Goal: Task Accomplishment & Management: Complete application form

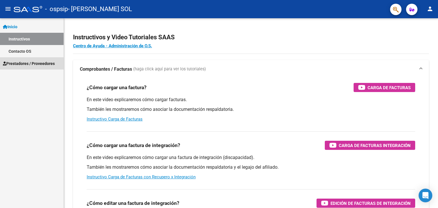
click at [49, 65] on span "Prestadores / Proveedores" at bounding box center [29, 64] width 52 height 6
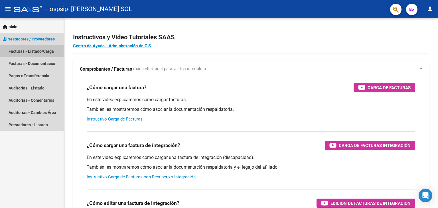
click at [49, 53] on link "Facturas - Listado/Carga" at bounding box center [32, 51] width 64 height 12
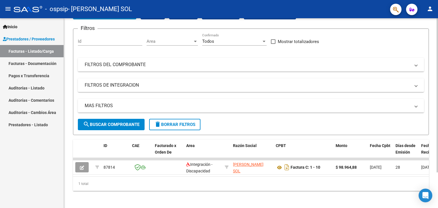
scroll to position [44, 0]
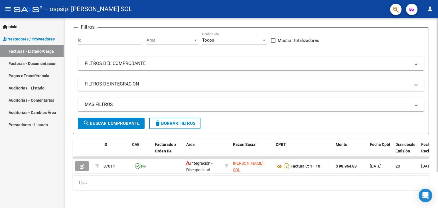
click at [438, 114] on div at bounding box center [437, 131] width 1 height 154
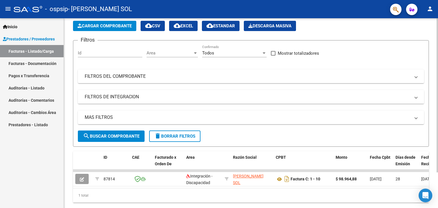
scroll to position [0, 0]
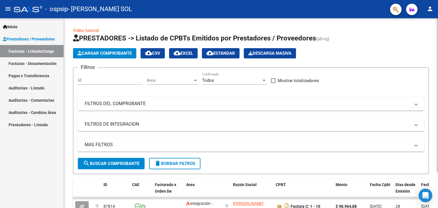
click at [438, 6] on div "menu - ospsip - [PERSON_NAME] SOL person Inicio Instructivos Contacto OS Presta…" at bounding box center [219, 104] width 438 height 208
click at [118, 54] on span "Cargar Comprobante" at bounding box center [105, 53] width 54 height 5
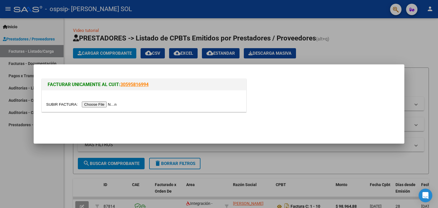
click at [376, 50] on div at bounding box center [219, 104] width 438 height 208
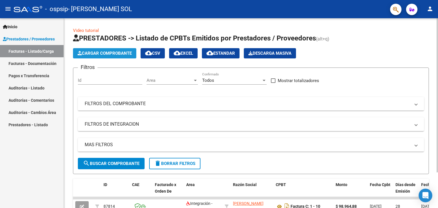
click at [120, 53] on span "Cargar Comprobante" at bounding box center [105, 53] width 54 height 5
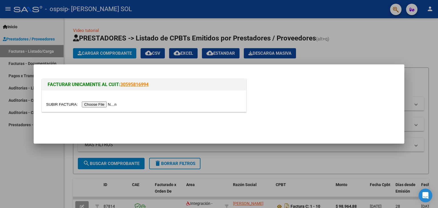
click at [107, 103] on input "file" at bounding box center [82, 105] width 72 height 6
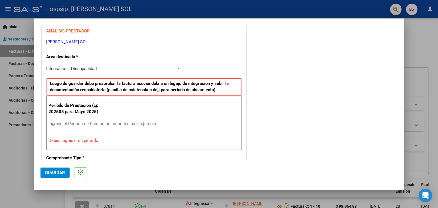
scroll to position [112, 0]
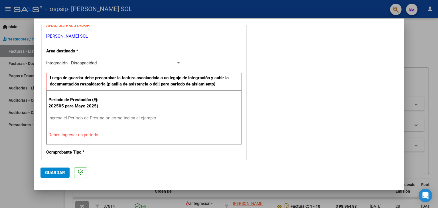
click at [153, 118] on input "Ingrese el Período de Prestación como indica el ejemplo" at bounding box center [115, 118] width 132 height 5
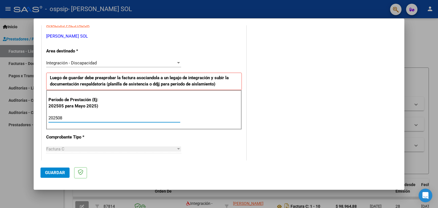
type input "202508"
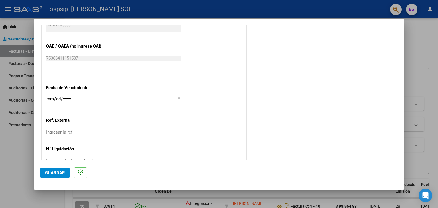
scroll to position [366, 0]
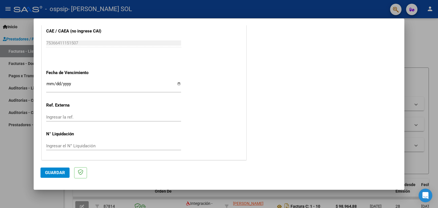
click at [52, 81] on div "Ingresar la fecha" at bounding box center [113, 87] width 135 height 12
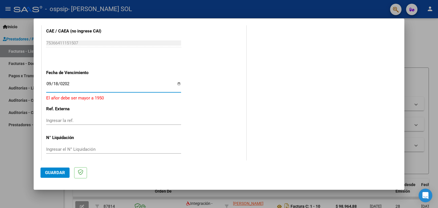
type input "[DATE]"
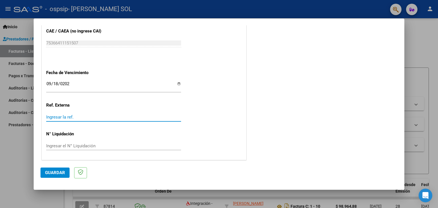
click at [131, 118] on input "Ingresar la ref." at bounding box center [113, 117] width 135 height 5
click at [157, 118] on input "Ingresar la ref." at bounding box center [113, 117] width 135 height 5
type input "5"
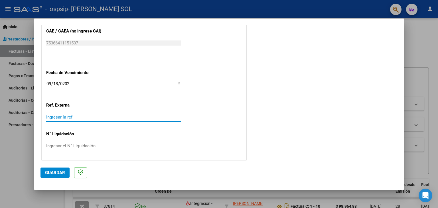
click at [138, 146] on input "Ingresar el N° Liquidación" at bounding box center [113, 146] width 135 height 5
click at [51, 174] on span "Guardar" at bounding box center [55, 172] width 20 height 5
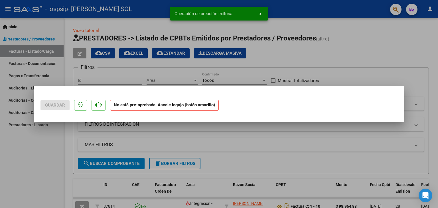
scroll to position [0, 0]
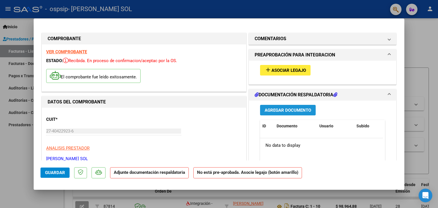
click at [291, 109] on span "Agregar Documento" at bounding box center [288, 110] width 47 height 5
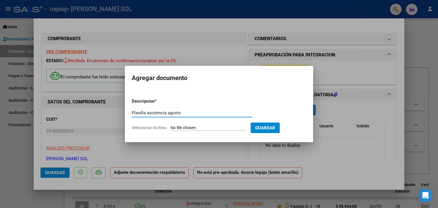
type input "Planilla asistencia agosto"
click at [201, 128] on input "Seleccionar Archivo" at bounding box center [209, 128] width 76 height 5
type input "C:\fakepath\alma asistencia agosto.jpg"
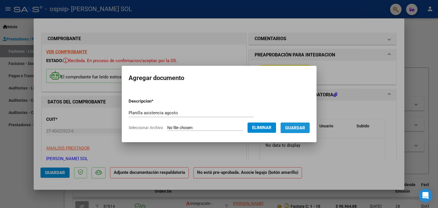
click at [303, 126] on span "Guardar" at bounding box center [295, 128] width 20 height 5
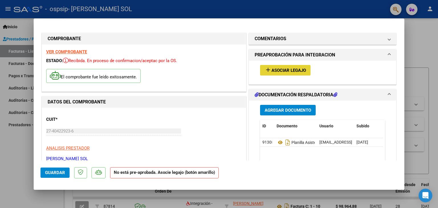
click at [287, 69] on span "Asociar Legajo" at bounding box center [289, 70] width 35 height 5
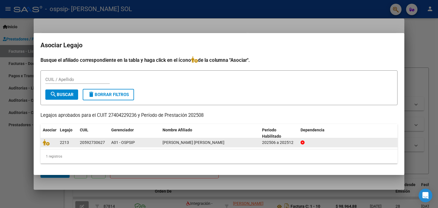
click at [151, 142] on div "A01 - OSPSIP" at bounding box center [134, 143] width 47 height 7
click at [46, 143] on icon at bounding box center [46, 143] width 7 height 6
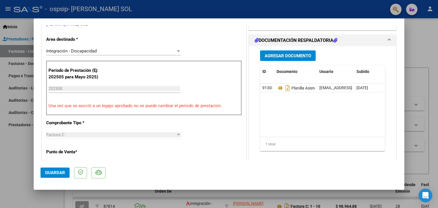
scroll to position [375, 0]
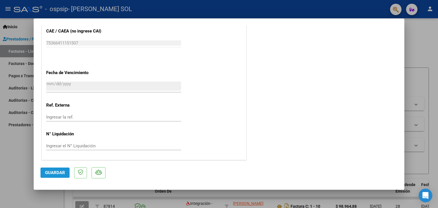
click at [58, 172] on span "Guardar" at bounding box center [55, 172] width 20 height 5
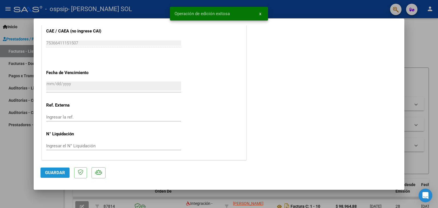
click at [49, 175] on span "Guardar" at bounding box center [55, 172] width 20 height 5
click at [12, 178] on div at bounding box center [219, 104] width 438 height 208
type input "$ 0,00"
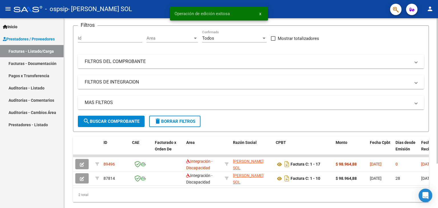
scroll to position [58, 0]
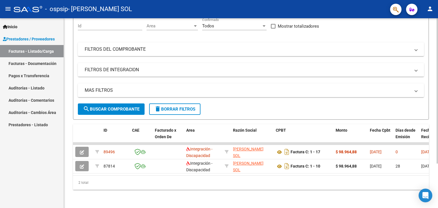
click at [435, 160] on div "Video tutorial PRESTADORES -> Listado de CPBTs Emitidos por Prestadores / Prove…" at bounding box center [252, 86] width 376 height 245
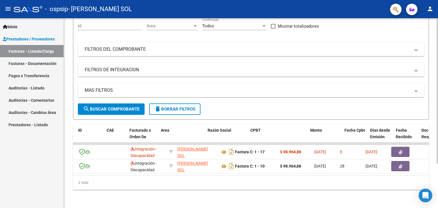
scroll to position [0, 0]
